Goal: Check status

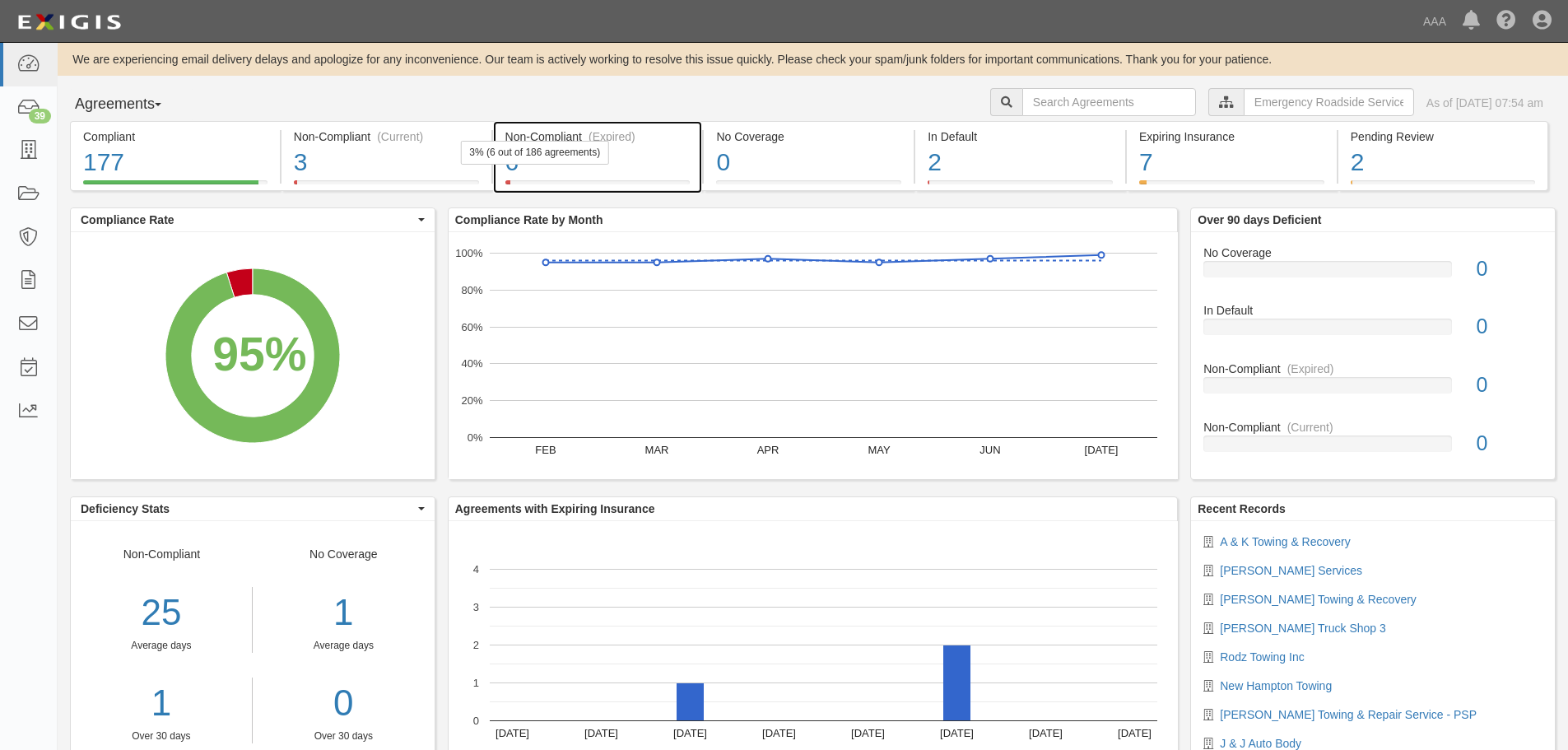
click at [655, 167] on div "6" at bounding box center [597, 162] width 186 height 35
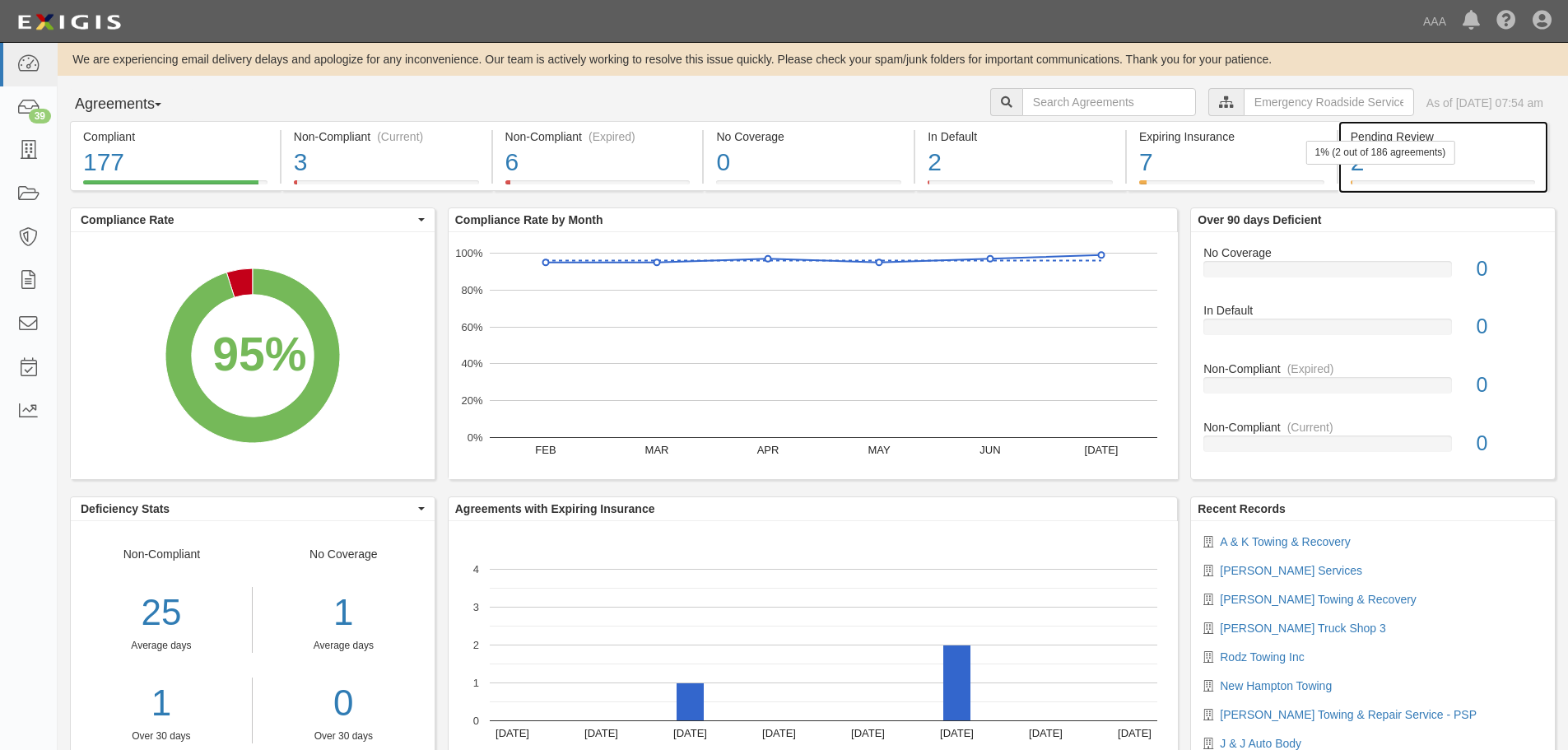
click at [1408, 161] on div "1% (2 out of 186 agreements)" at bounding box center [1381, 153] width 149 height 24
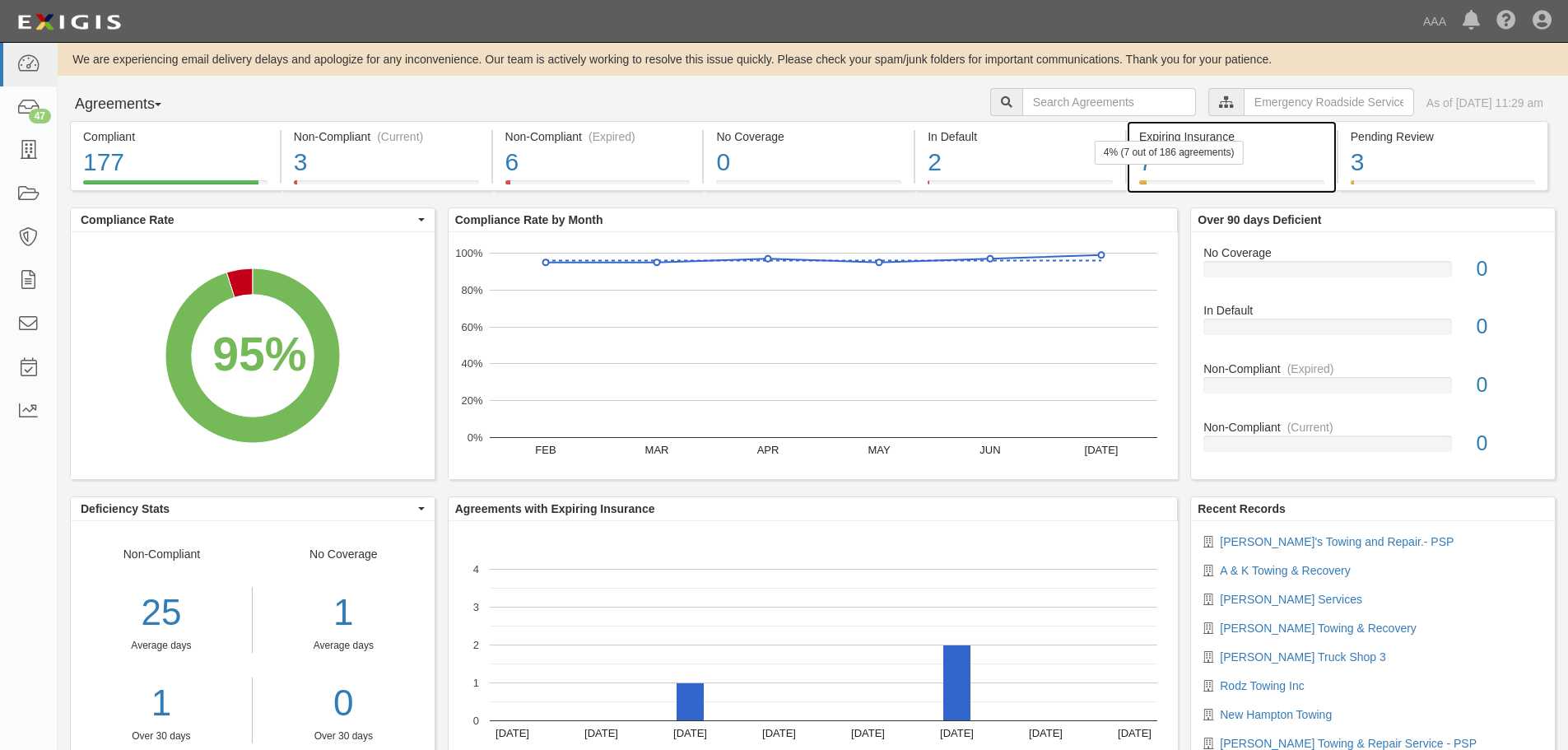
click at [1192, 163] on div "4% (7 out of 186 agreements)" at bounding box center [1169, 153] width 149 height 24
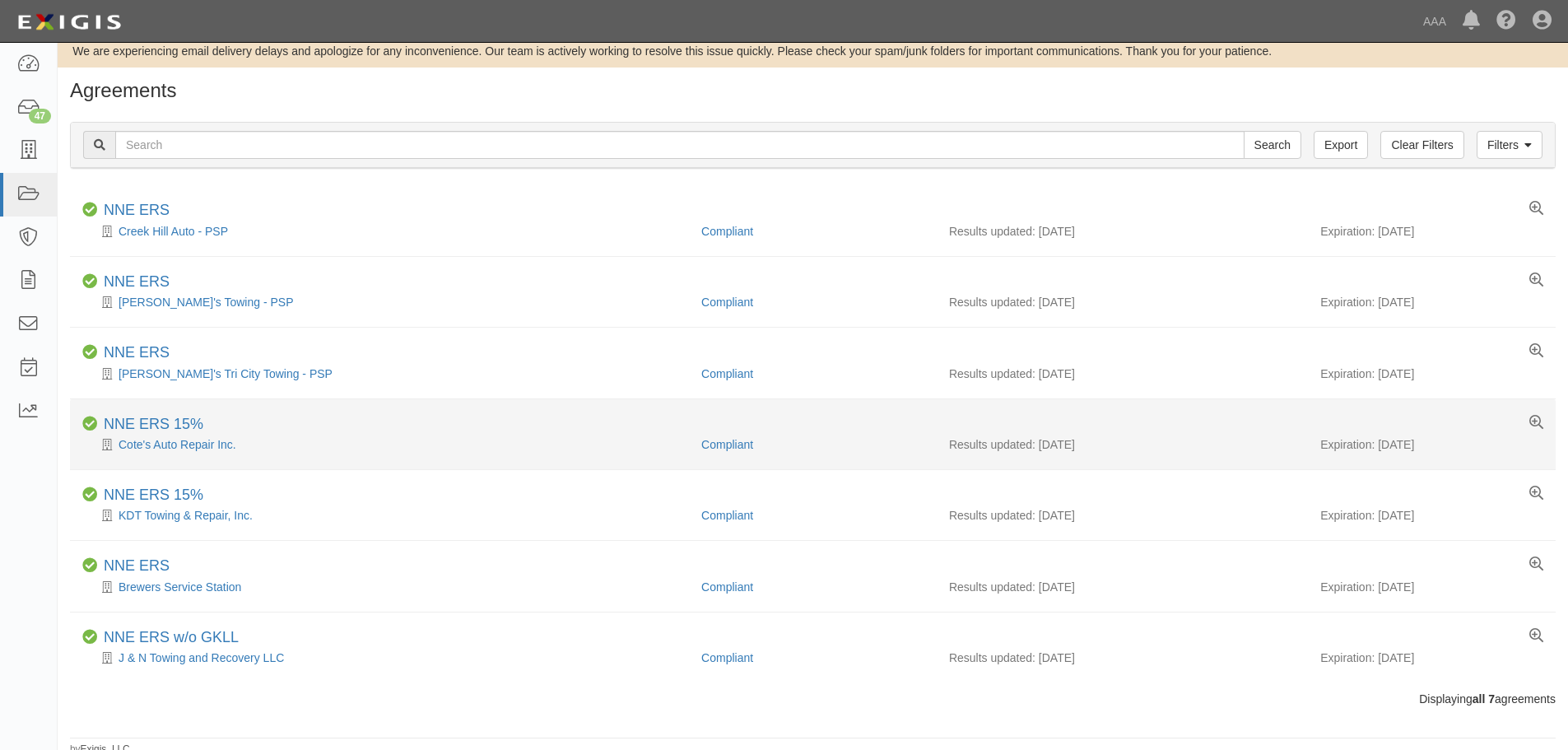
scroll to position [22, 0]
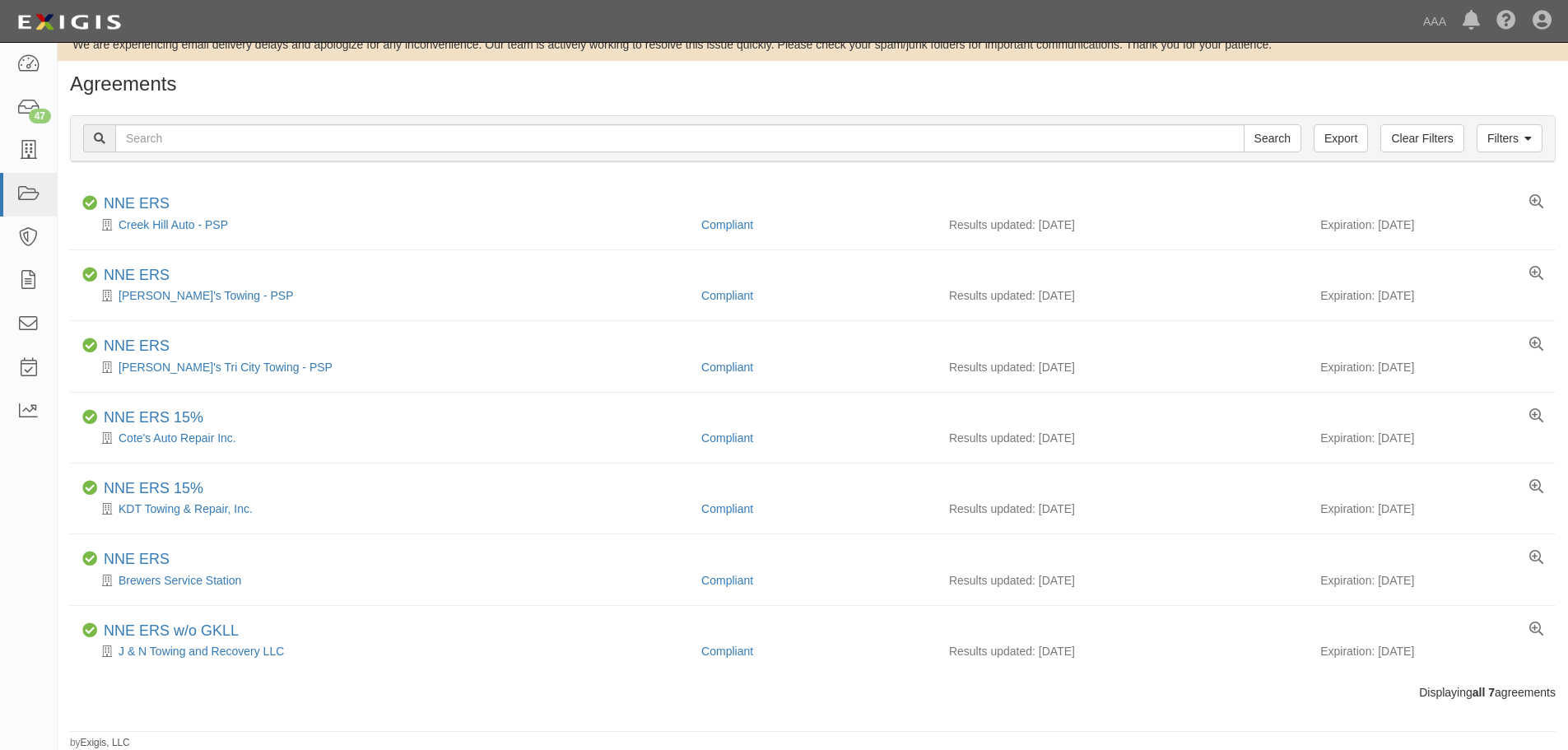
click at [514, 82] on h1 "Agreements" at bounding box center [812, 84] width 1486 height 22
